Goal: Task Accomplishment & Management: Complete application form

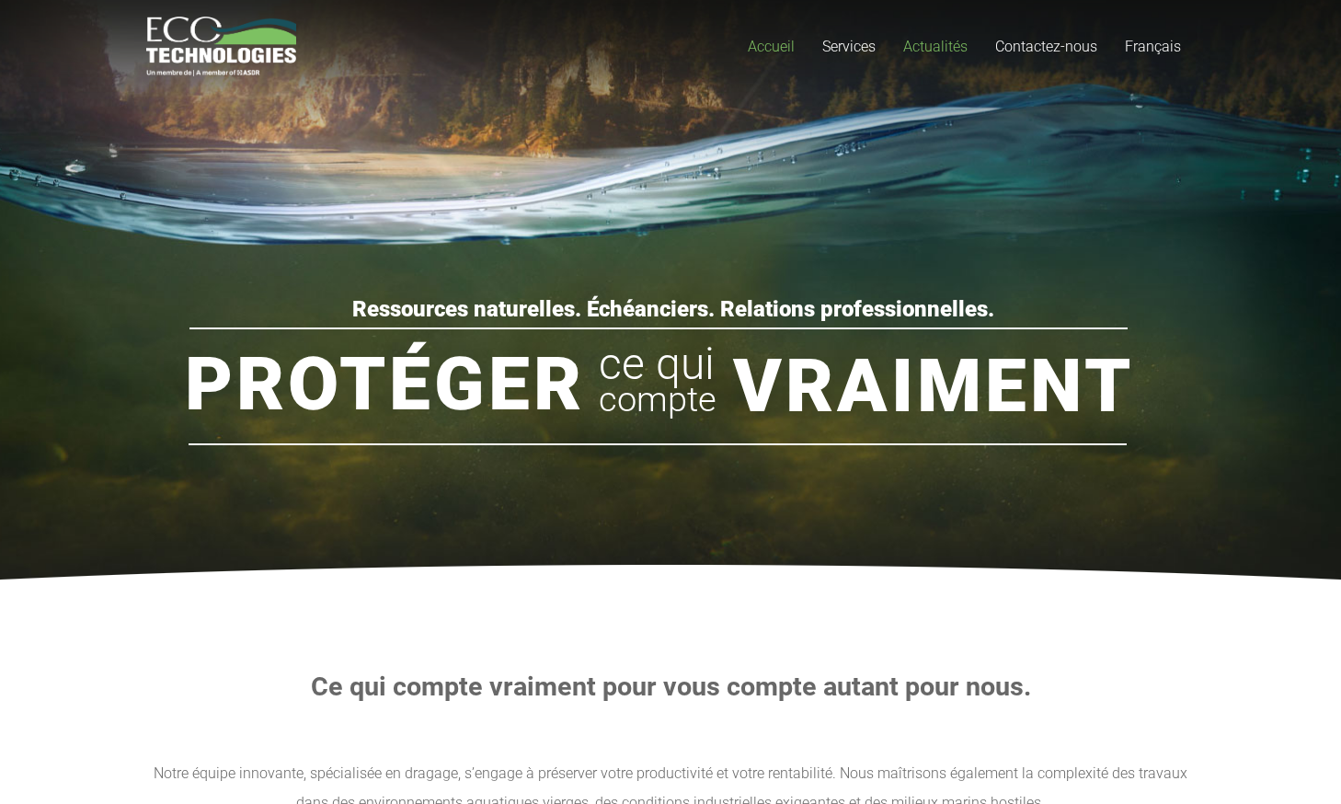
click at [937, 51] on span "Actualités" at bounding box center [935, 46] width 64 height 17
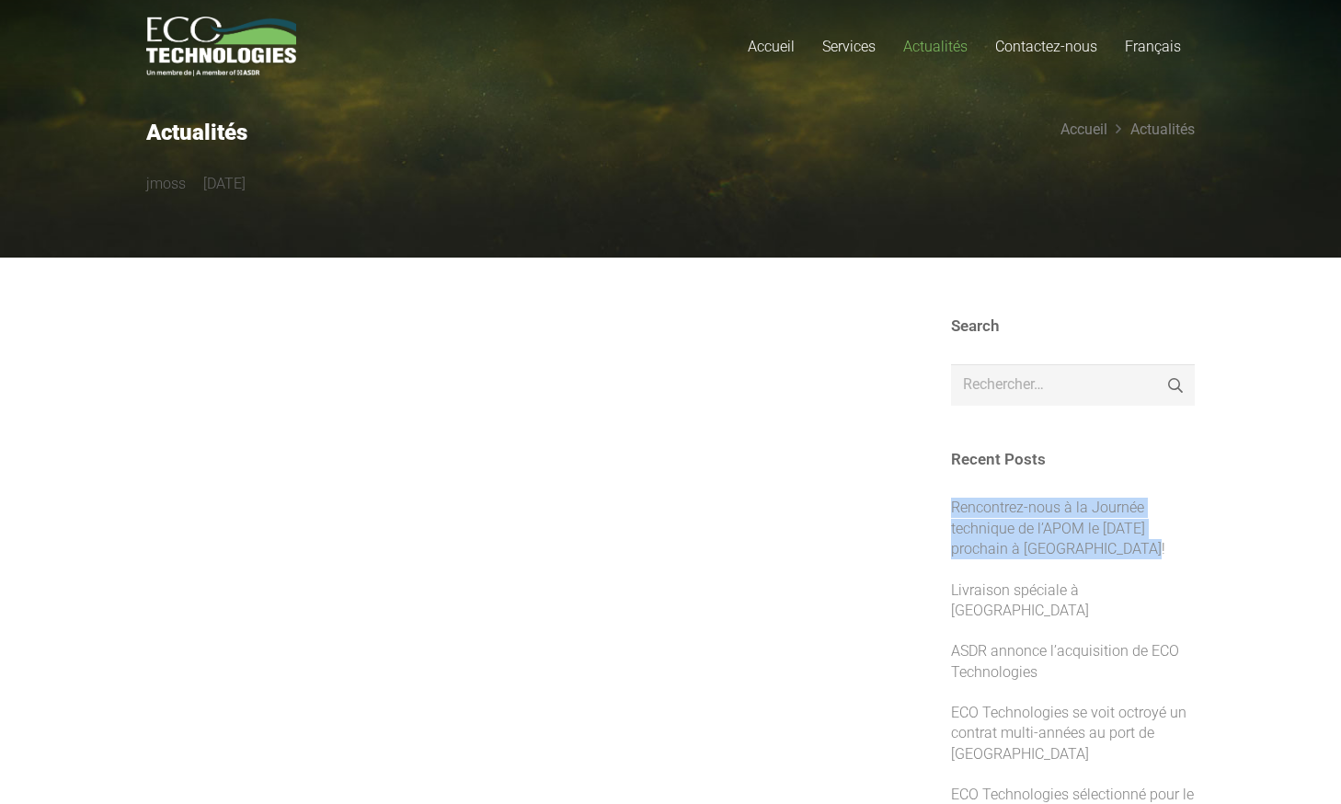
drag, startPoint x: 932, startPoint y: 507, endPoint x: 1122, endPoint y: 570, distance: 200.5
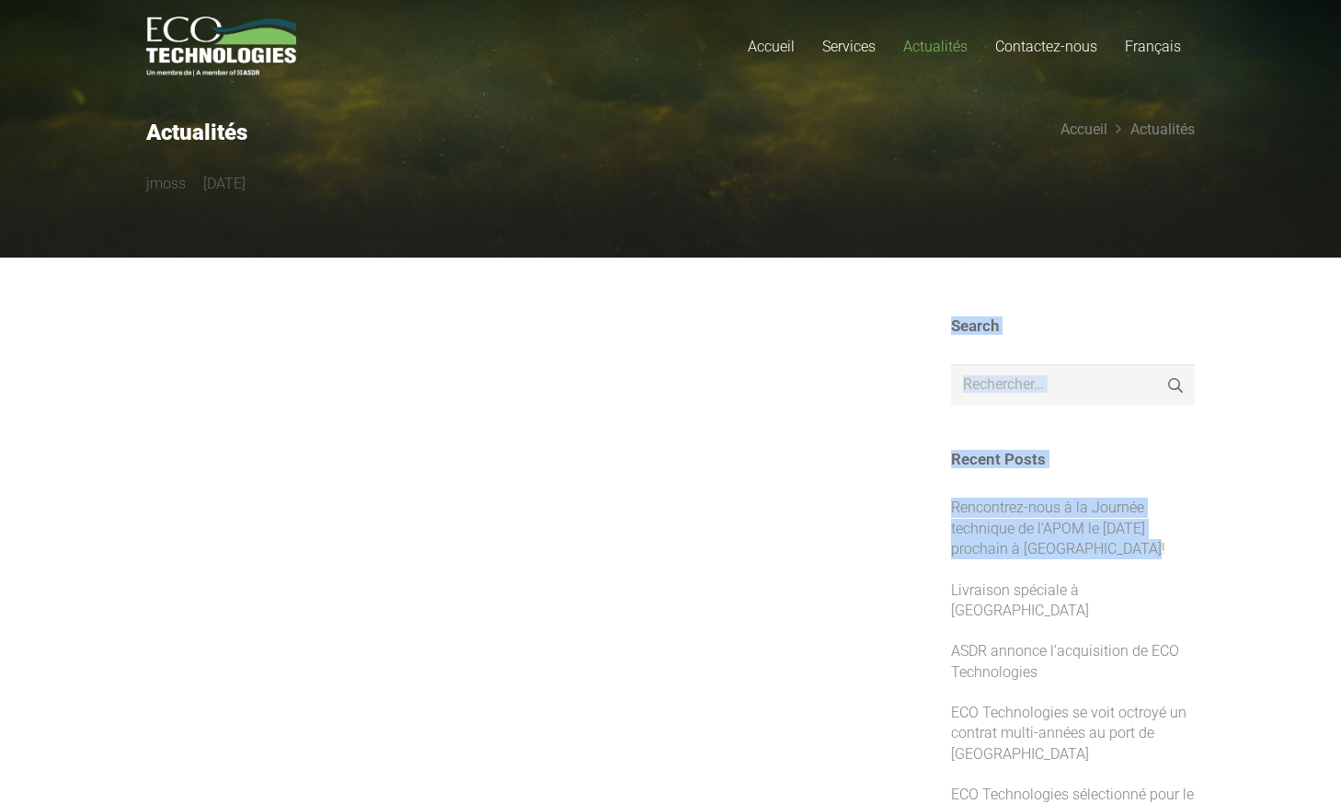
drag, startPoint x: 876, startPoint y: 507, endPoint x: 1180, endPoint y: 567, distance: 310.4
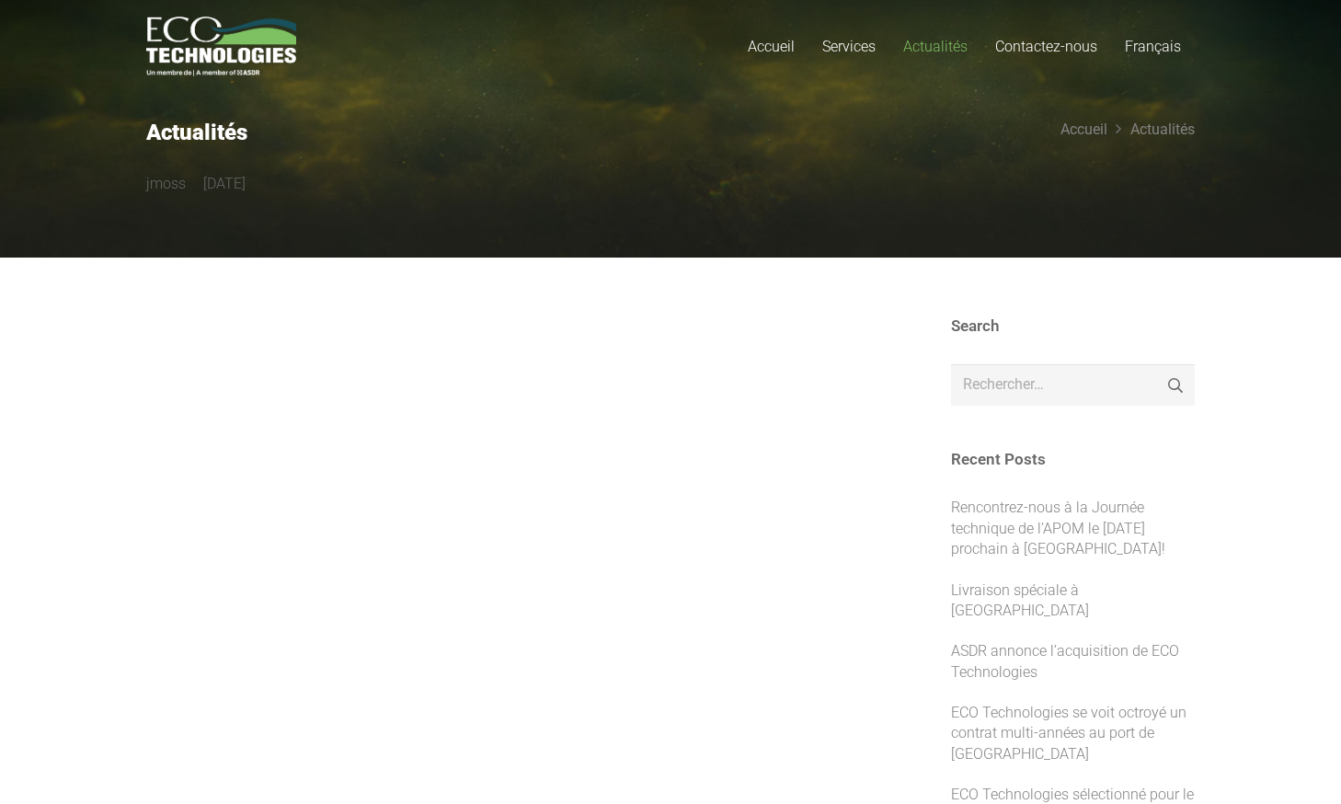
drag, startPoint x: 1180, startPoint y: 567, endPoint x: 1211, endPoint y: 604, distance: 48.4
click at [1179, 106] on link "English" at bounding box center [1199, 107] width 177 height 29
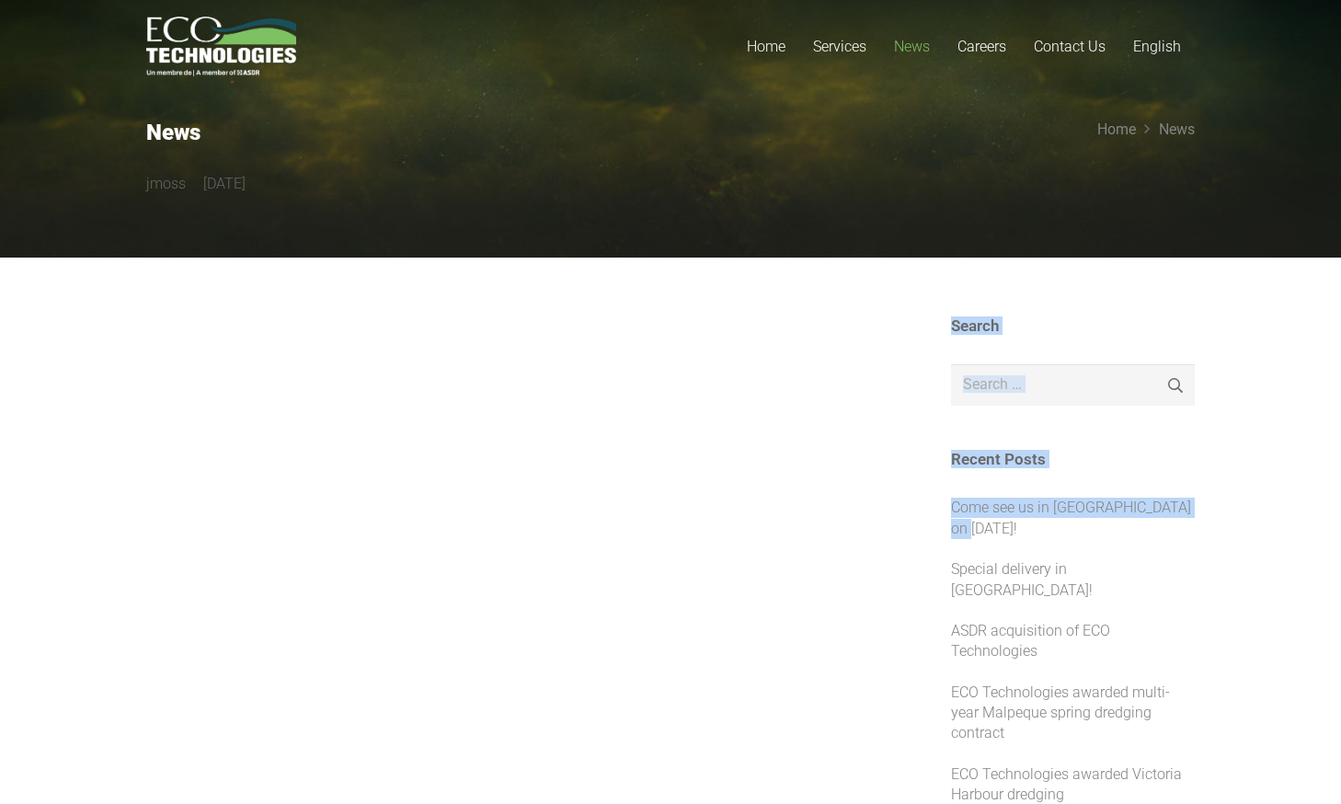
drag, startPoint x: 890, startPoint y: 507, endPoint x: 1091, endPoint y: 538, distance: 203.9
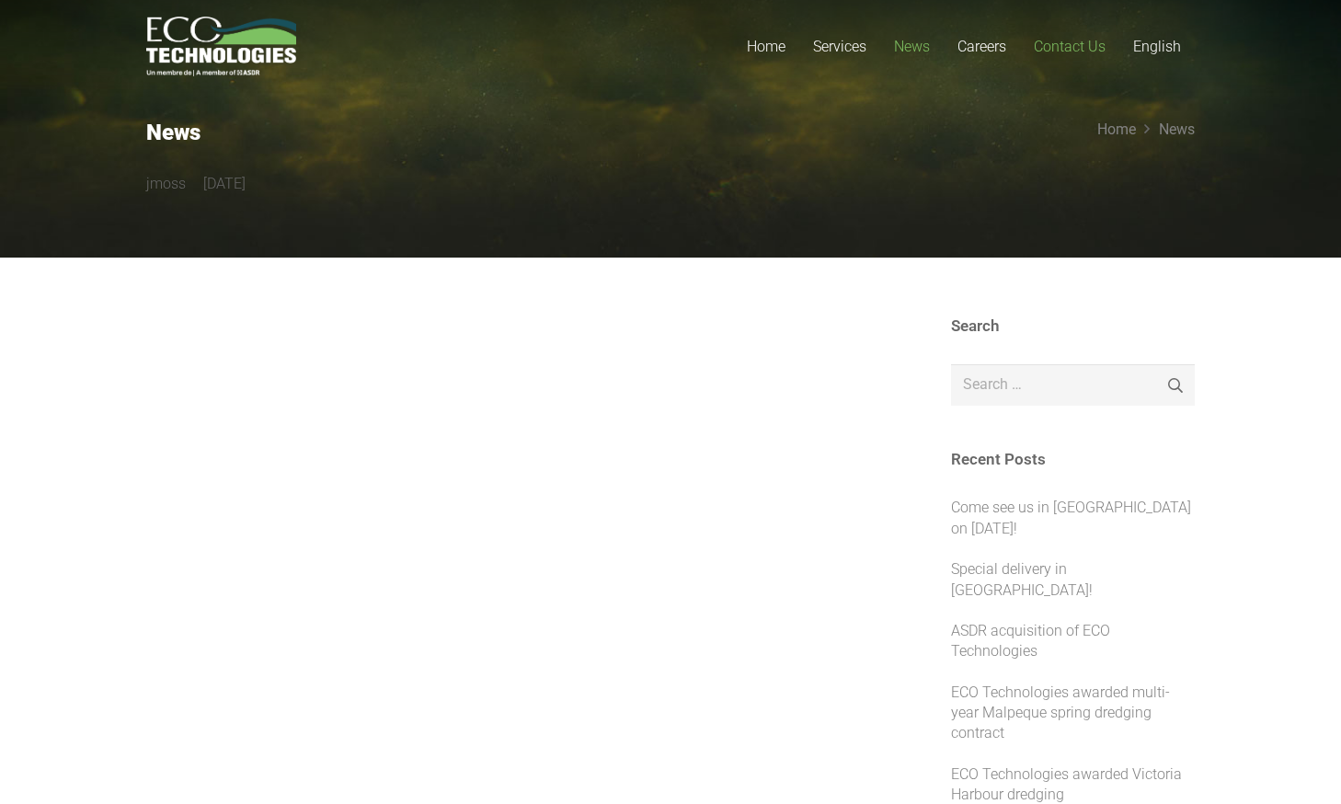
click at [1052, 50] on span "Contact Us" at bounding box center [1070, 46] width 72 height 17
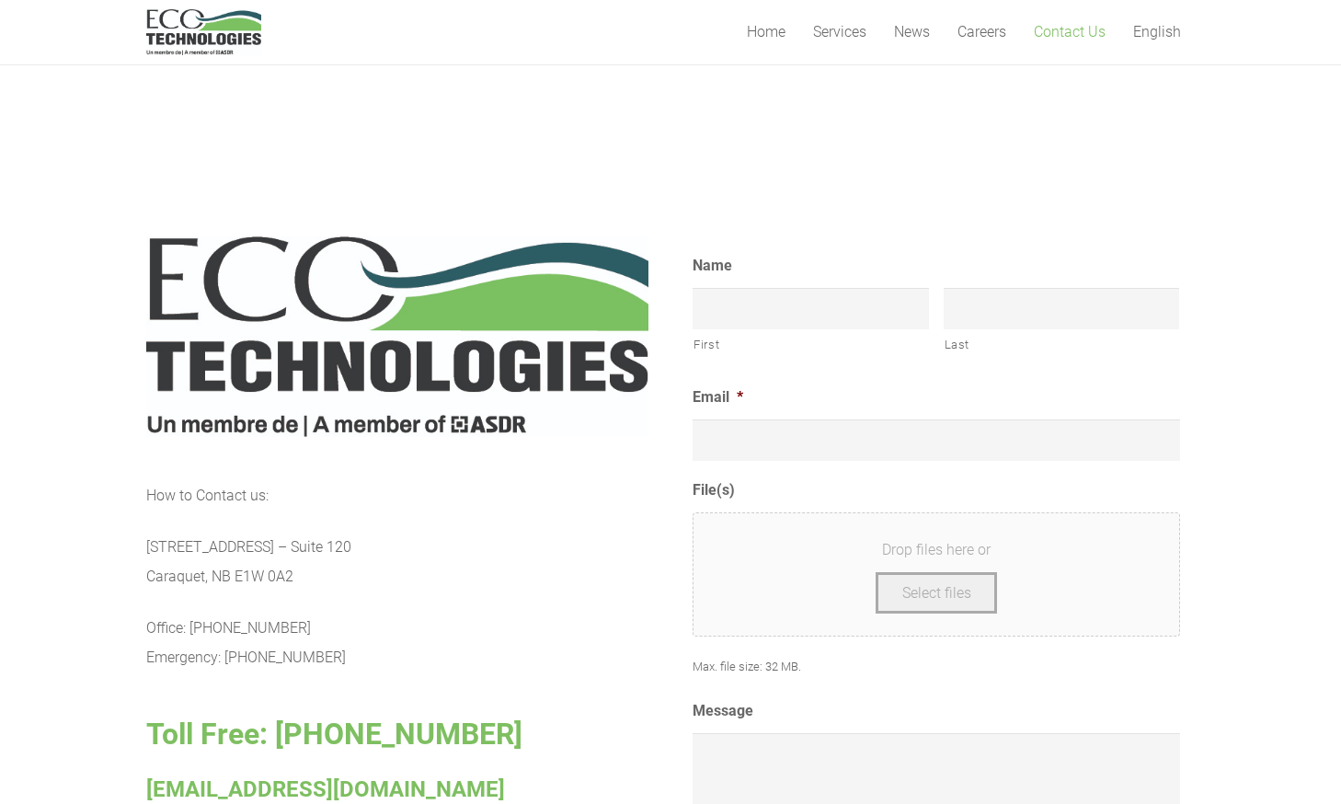
click at [539, 619] on p "Office: [PHONE_NUMBER] Emergency: [PHONE_NUMBER]" at bounding box center [397, 643] width 502 height 59
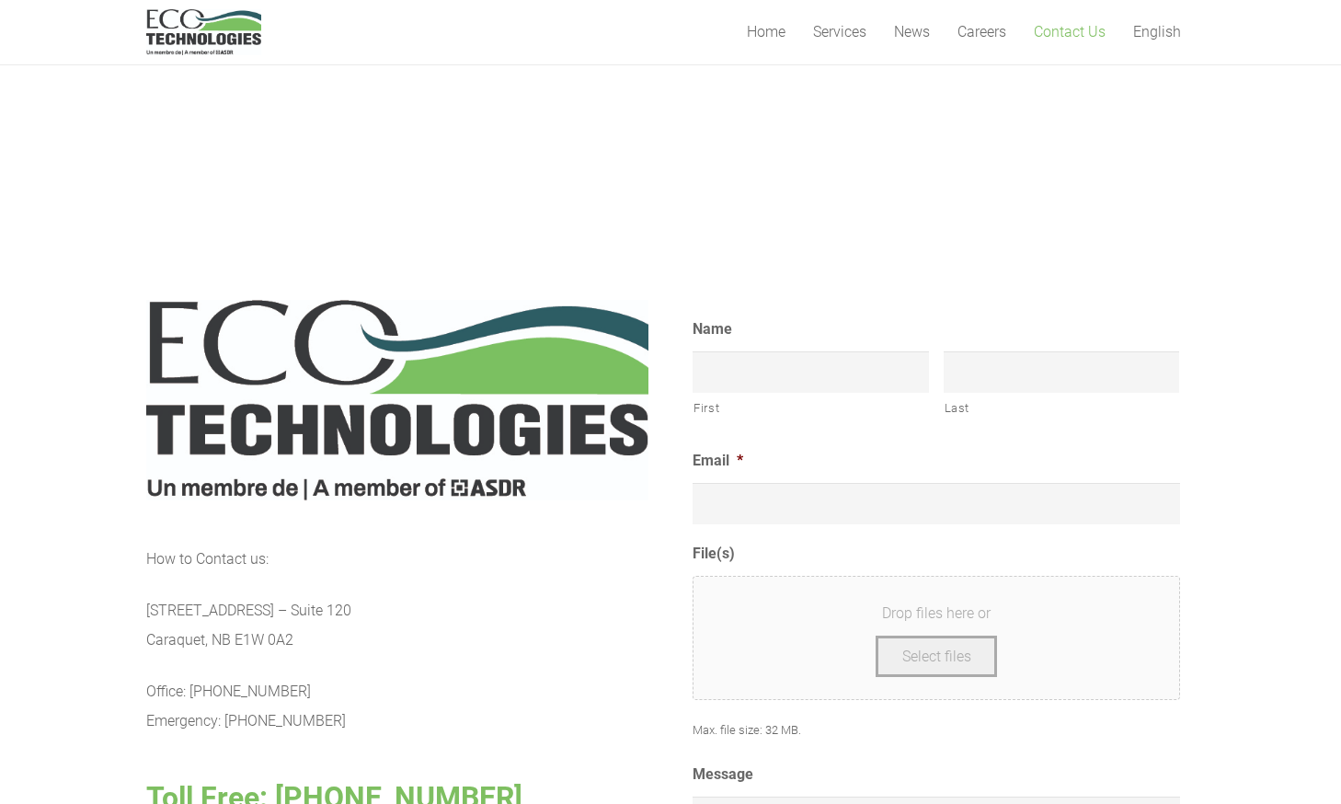
scroll to position [474, 0]
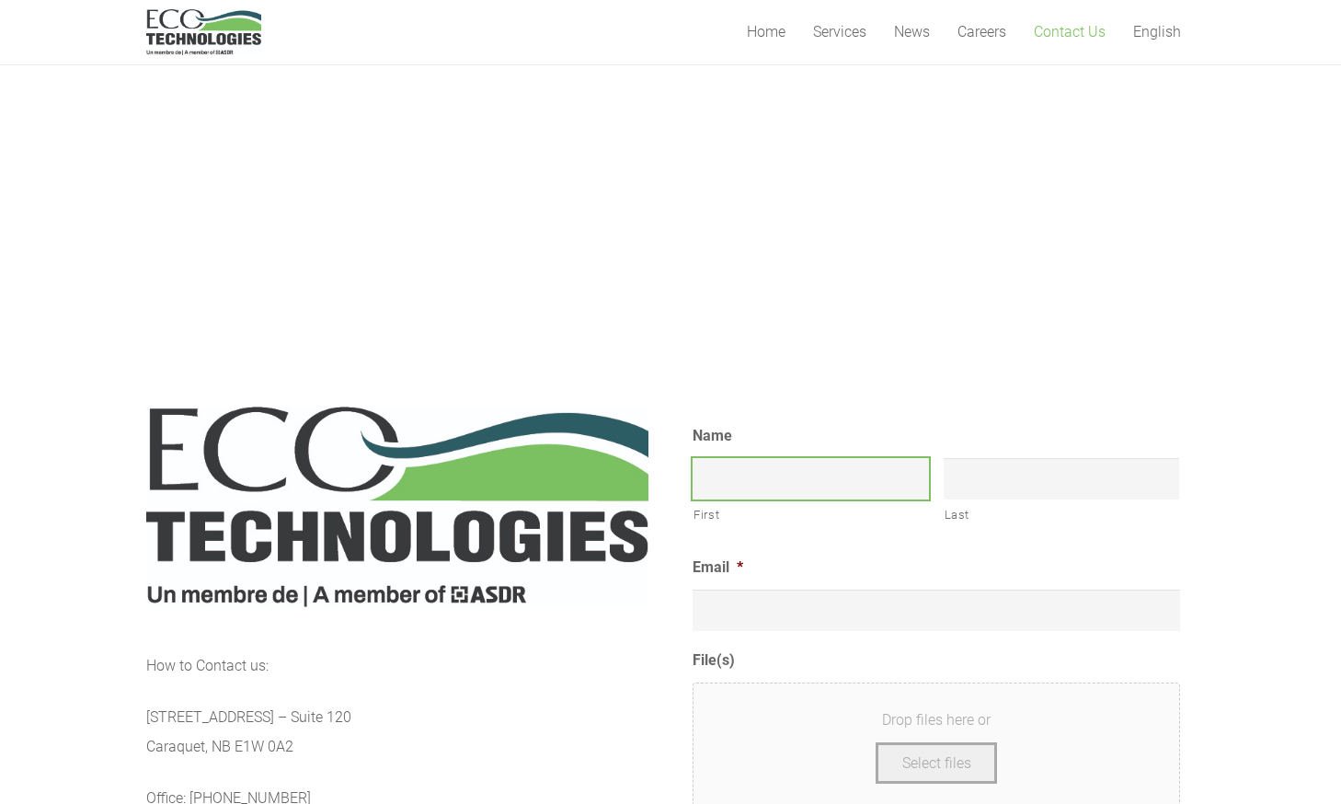
click at [791, 479] on input "First" at bounding box center [811, 478] width 236 height 41
type input "TEST"
type input "Martin M"
type input "maritn.morissette@asdr.ca"
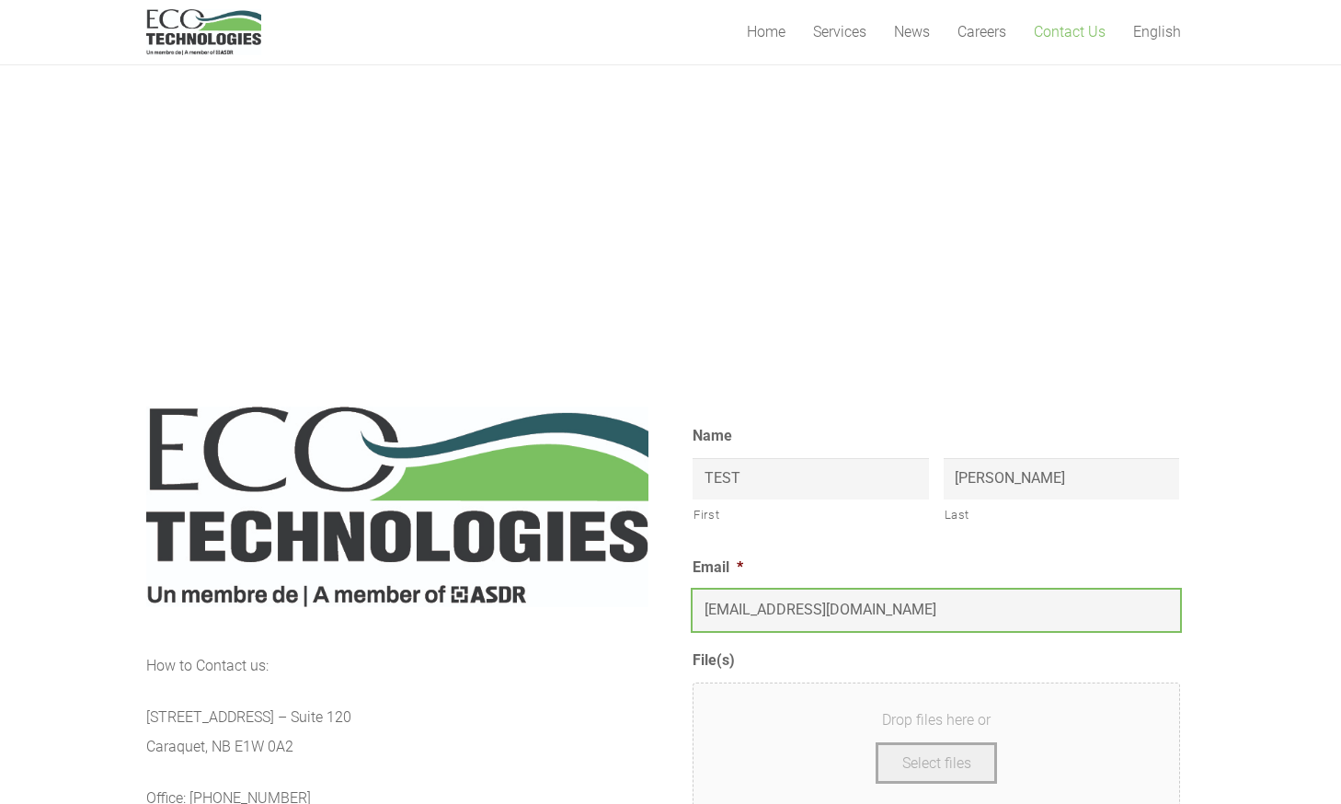
click at [961, 613] on input "maritn.morissette@asdr.ca" at bounding box center [937, 610] width 488 height 41
click at [1143, 573] on li "Email * maritn.morissette@asdr.ca" at bounding box center [944, 592] width 502 height 78
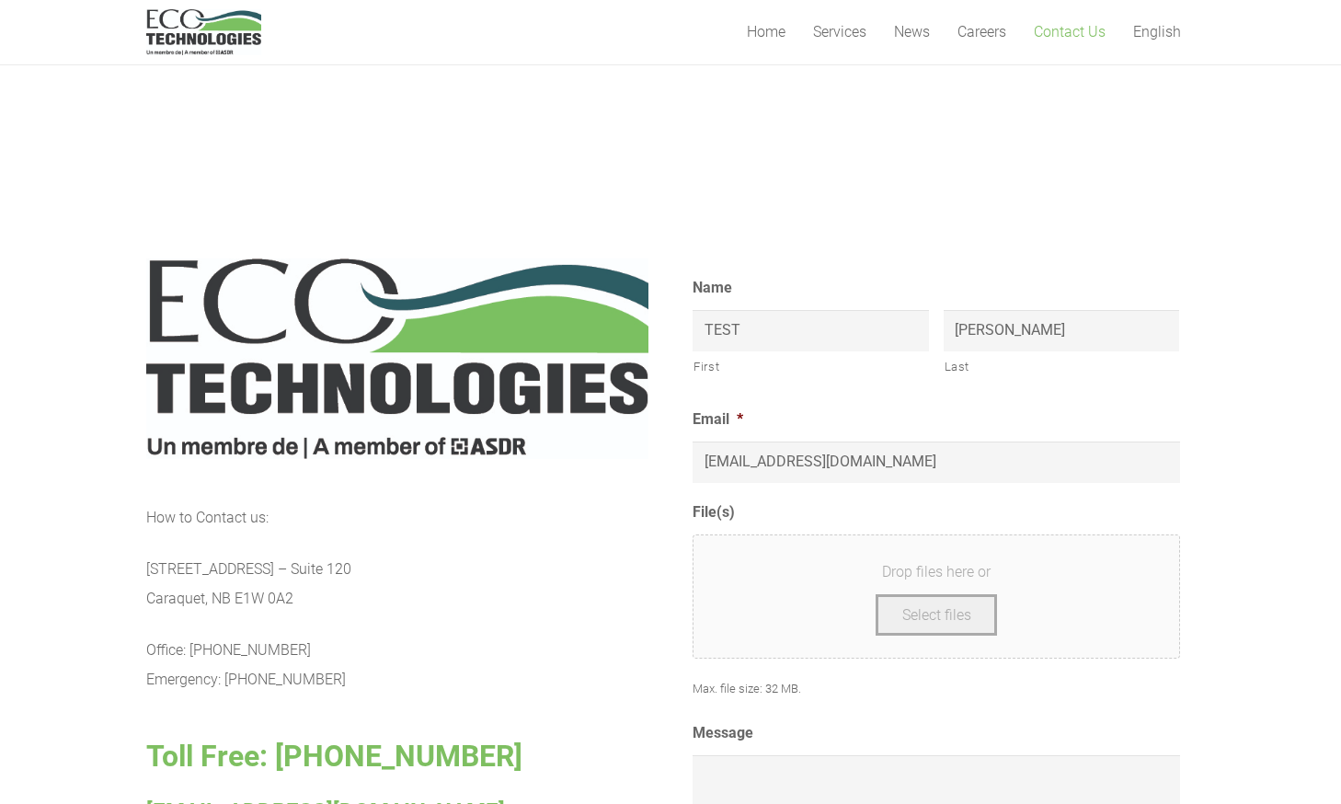
scroll to position [736, 0]
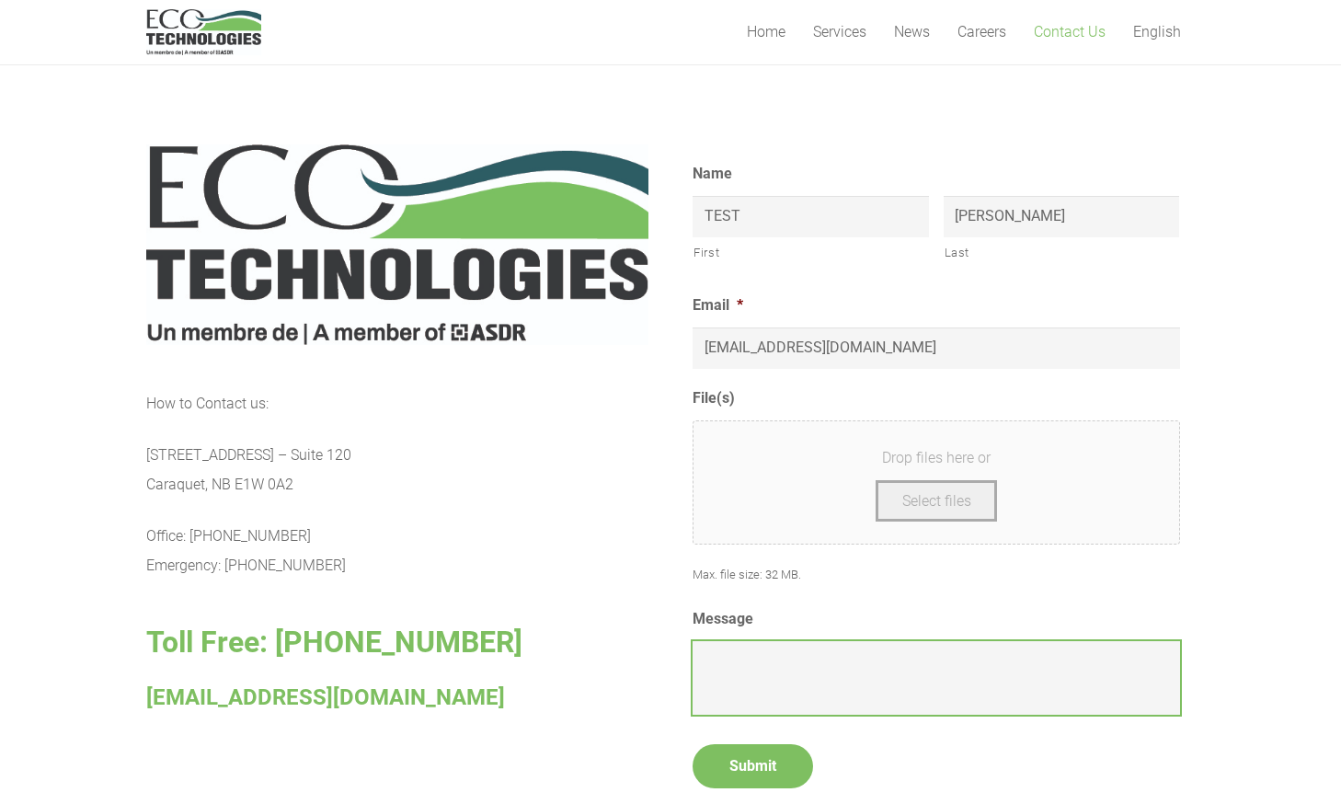
click at [831, 676] on textarea "Message" at bounding box center [937, 678] width 488 height 74
click at [951, 474] on div "Drop files here or Select files" at bounding box center [937, 482] width 488 height 124
click at [949, 448] on span "Drop files here or" at bounding box center [937, 457] width 442 height 29
drag, startPoint x: 892, startPoint y: 667, endPoint x: 871, endPoint y: 677, distance: 22.6
click at [891, 669] on textarea "Message" at bounding box center [937, 678] width 488 height 74
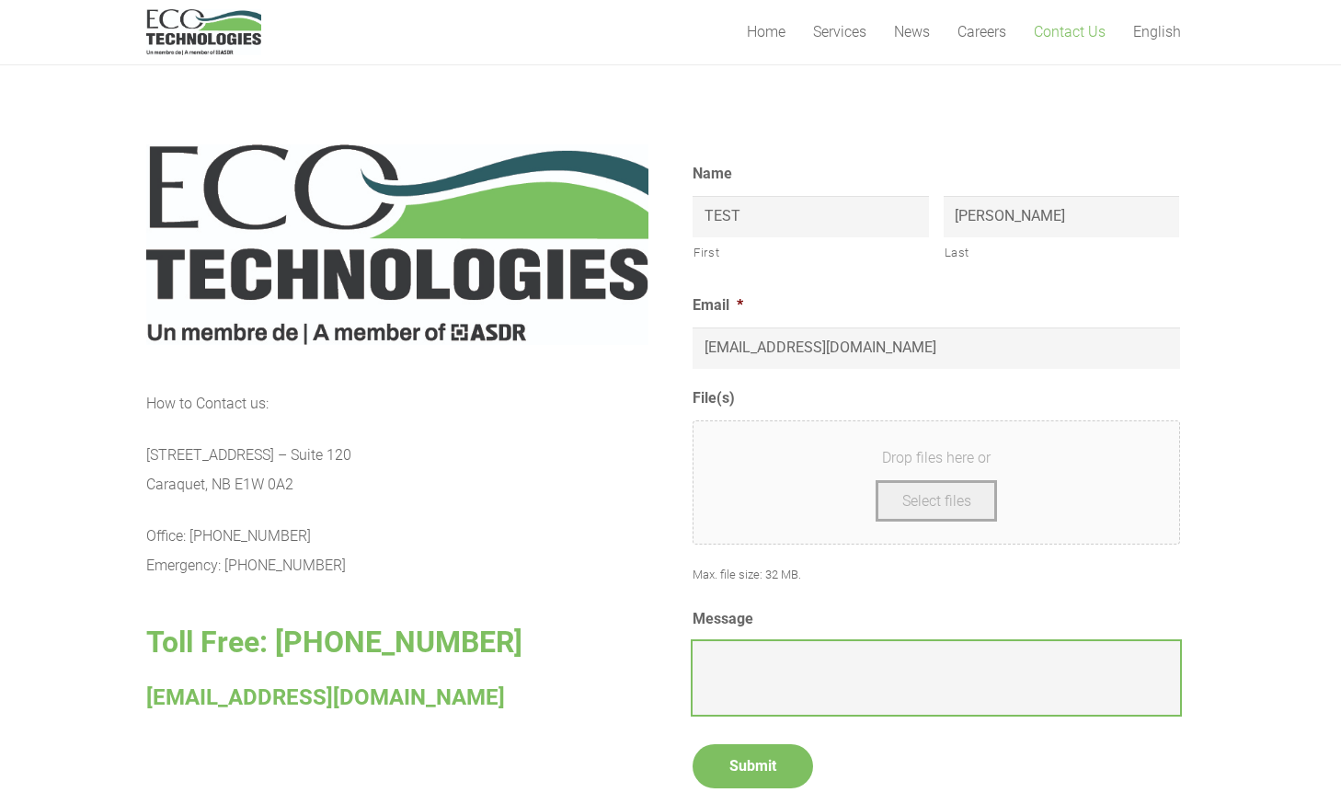
click at [822, 679] on textarea "Message" at bounding box center [937, 678] width 488 height 74
type textarea "Test"
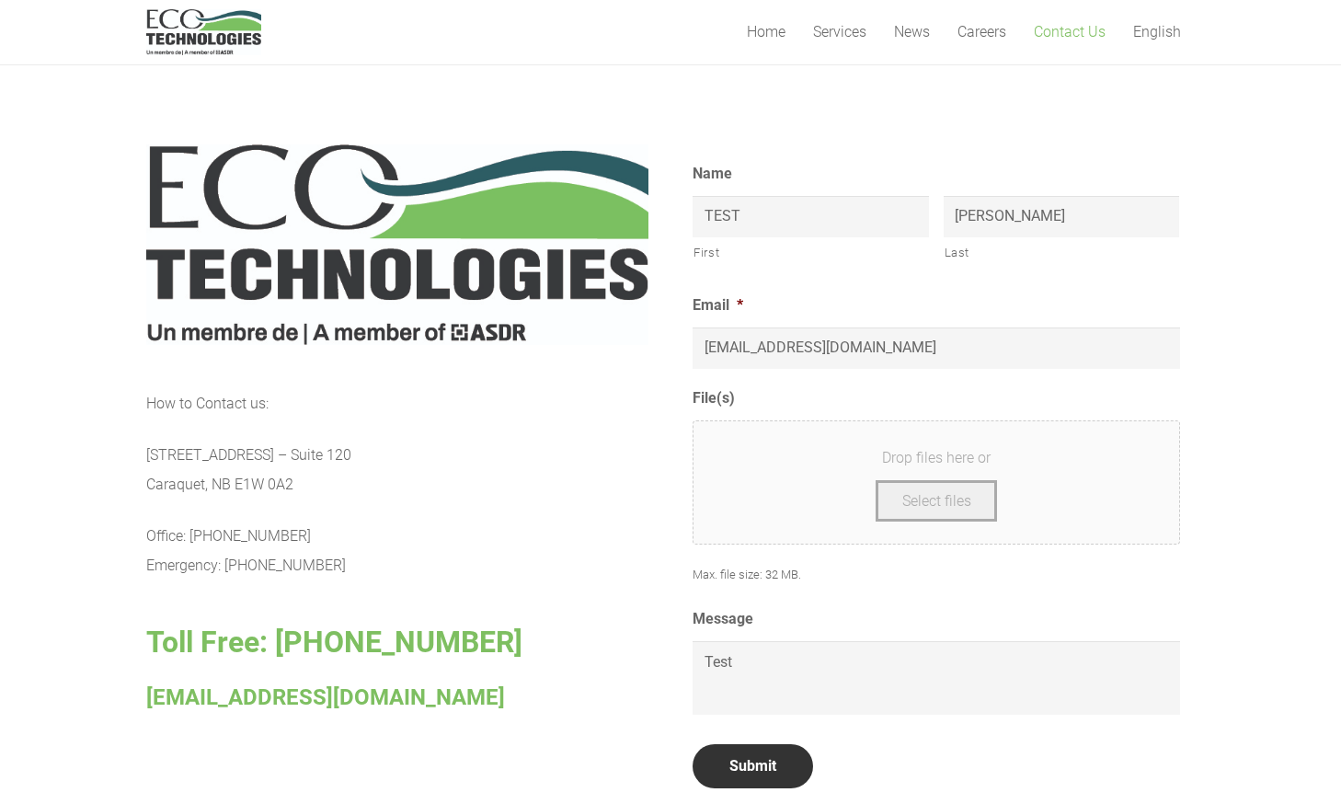
click at [766, 765] on input "Submit" at bounding box center [753, 766] width 121 height 44
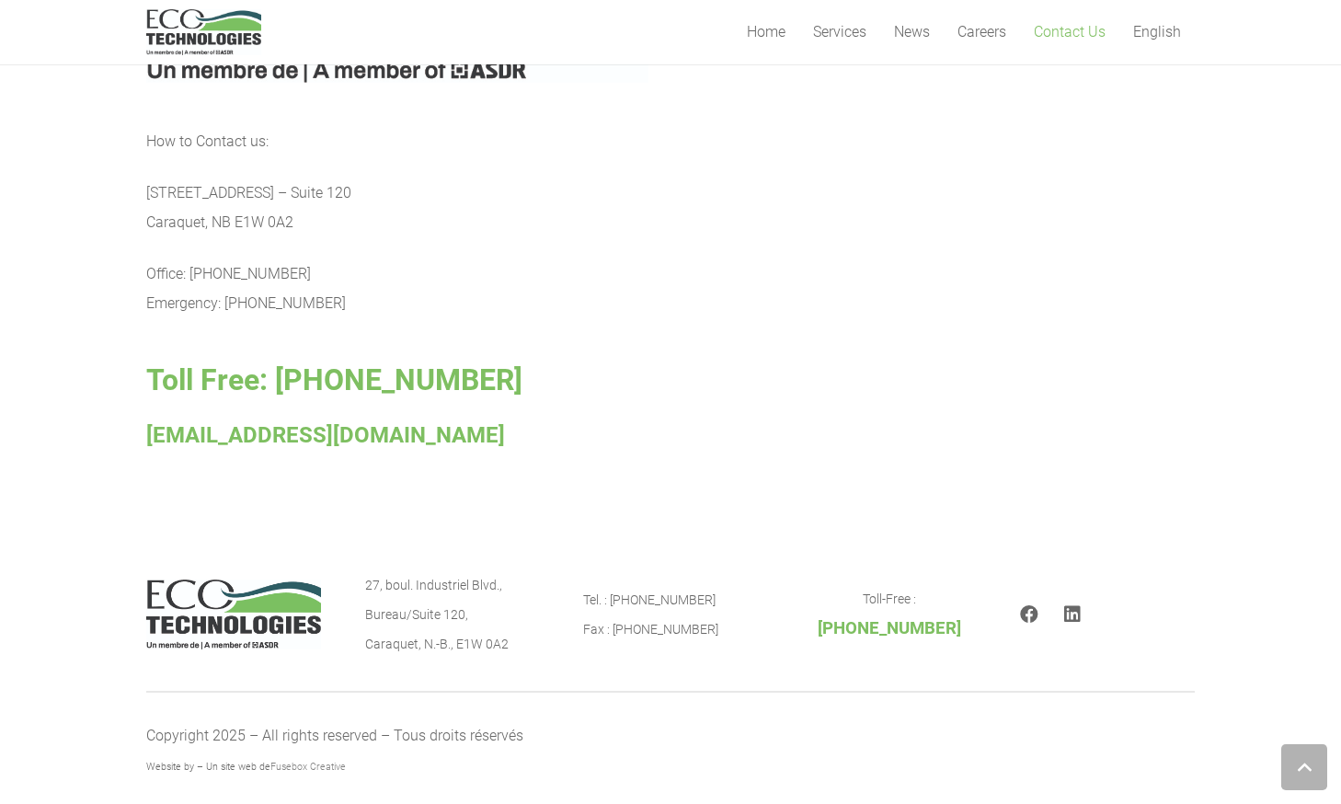
scroll to position [1020, 0]
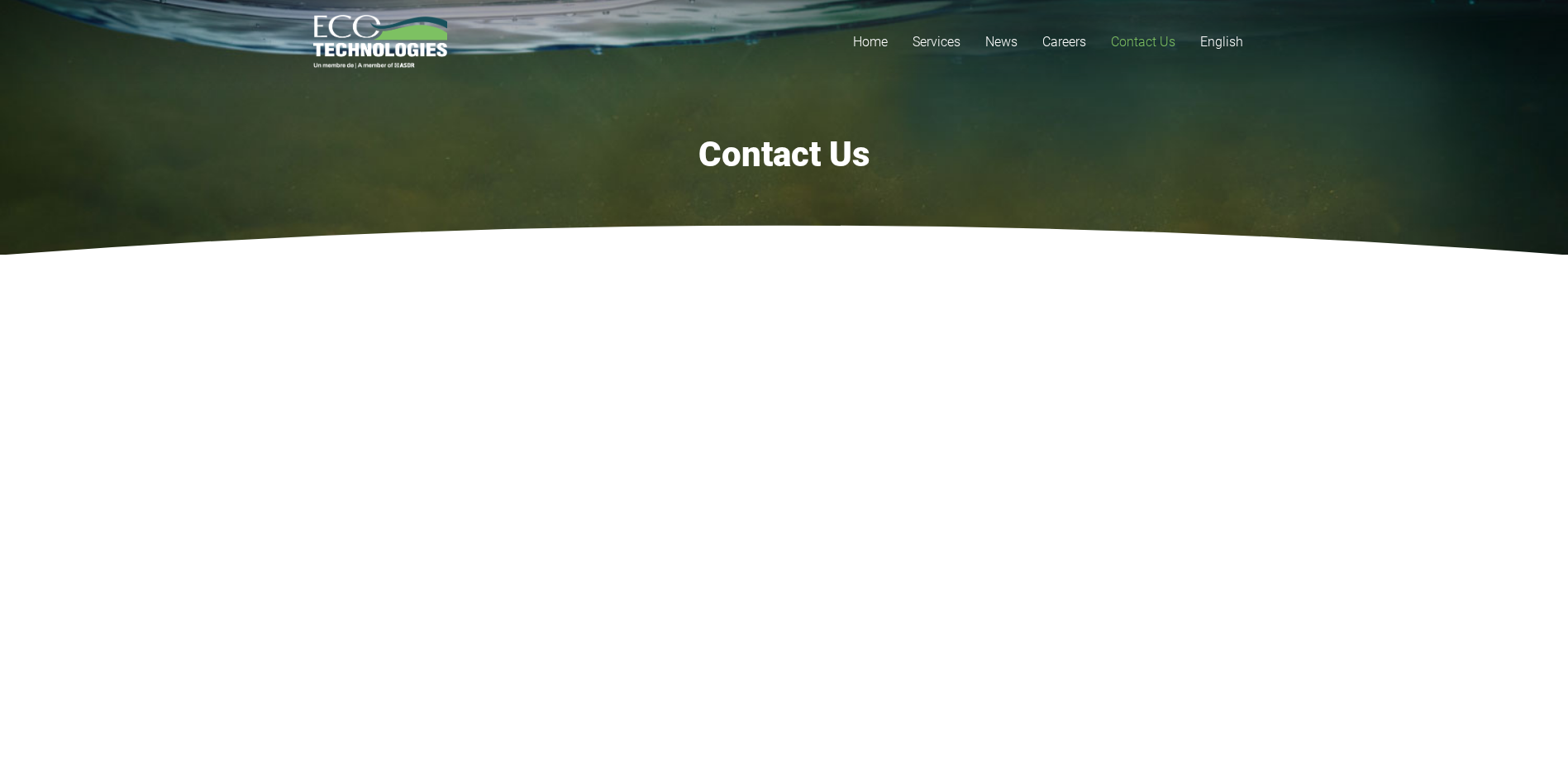
drag, startPoint x: 1380, startPoint y: 466, endPoint x: 1362, endPoint y: 458, distance: 19.7
click at [1205, 461] on section at bounding box center [784, 496] width 1568 height 484
click at [1205, 466] on section at bounding box center [784, 496] width 1568 height 484
drag, startPoint x: 1394, startPoint y: 483, endPoint x: 1392, endPoint y: 497, distance: 14.1
click at [1205, 496] on section at bounding box center [784, 496] width 1568 height 484
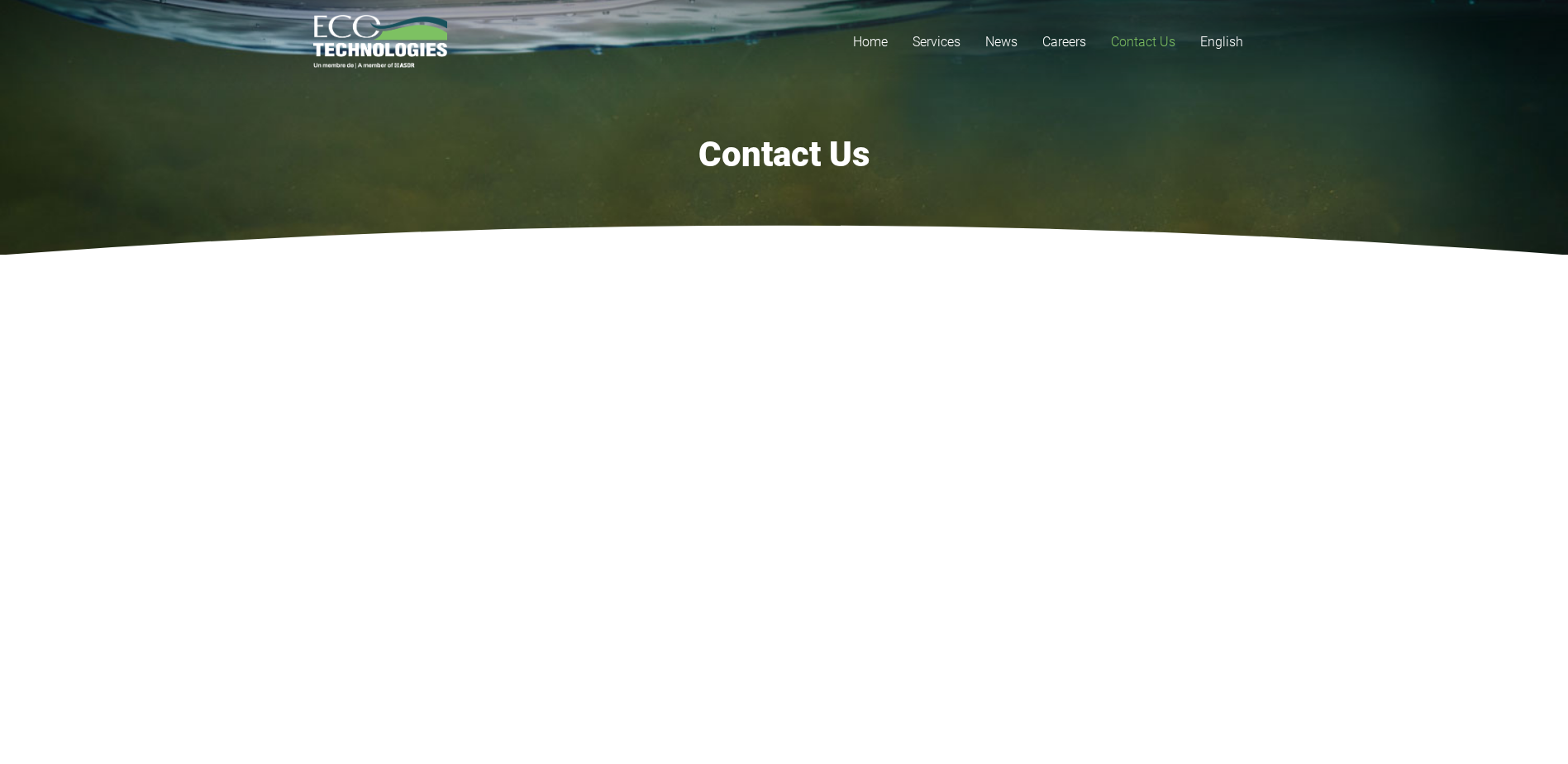
drag, startPoint x: 1397, startPoint y: 493, endPoint x: 1394, endPoint y: 517, distance: 24.2
click at [1205, 516] on section at bounding box center [784, 496] width 1568 height 484
click at [1205, 540] on section at bounding box center [784, 496] width 1568 height 484
drag, startPoint x: 1335, startPoint y: 540, endPoint x: 1347, endPoint y: 555, distance: 19.2
click at [1205, 551] on section at bounding box center [784, 496] width 1568 height 484
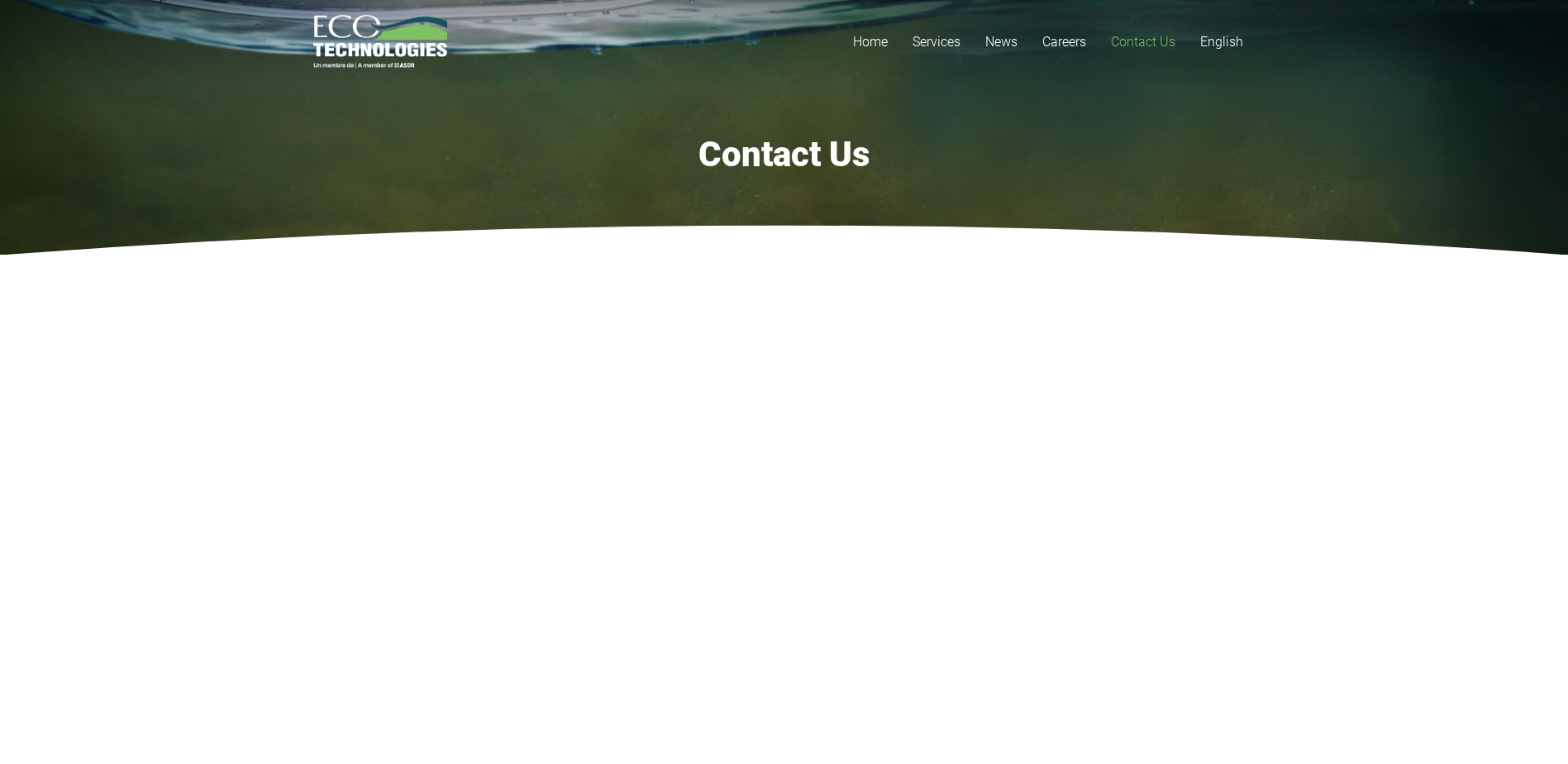
drag, startPoint x: 1070, startPoint y: 135, endPoint x: 1146, endPoint y: 129, distance: 76.2
click at [1070, 134] on h1 "Contact Us" at bounding box center [784, 155] width 943 height 41
